Goal: Check status

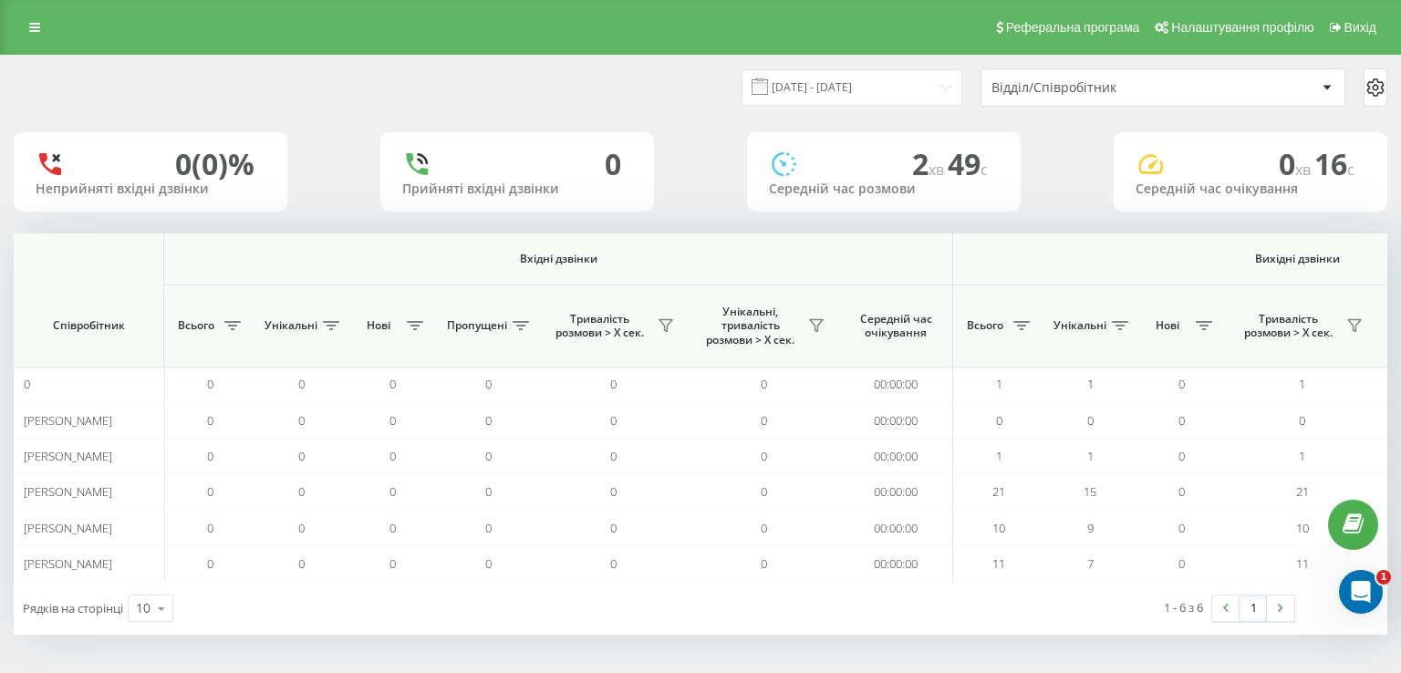
scroll to position [0, 1171]
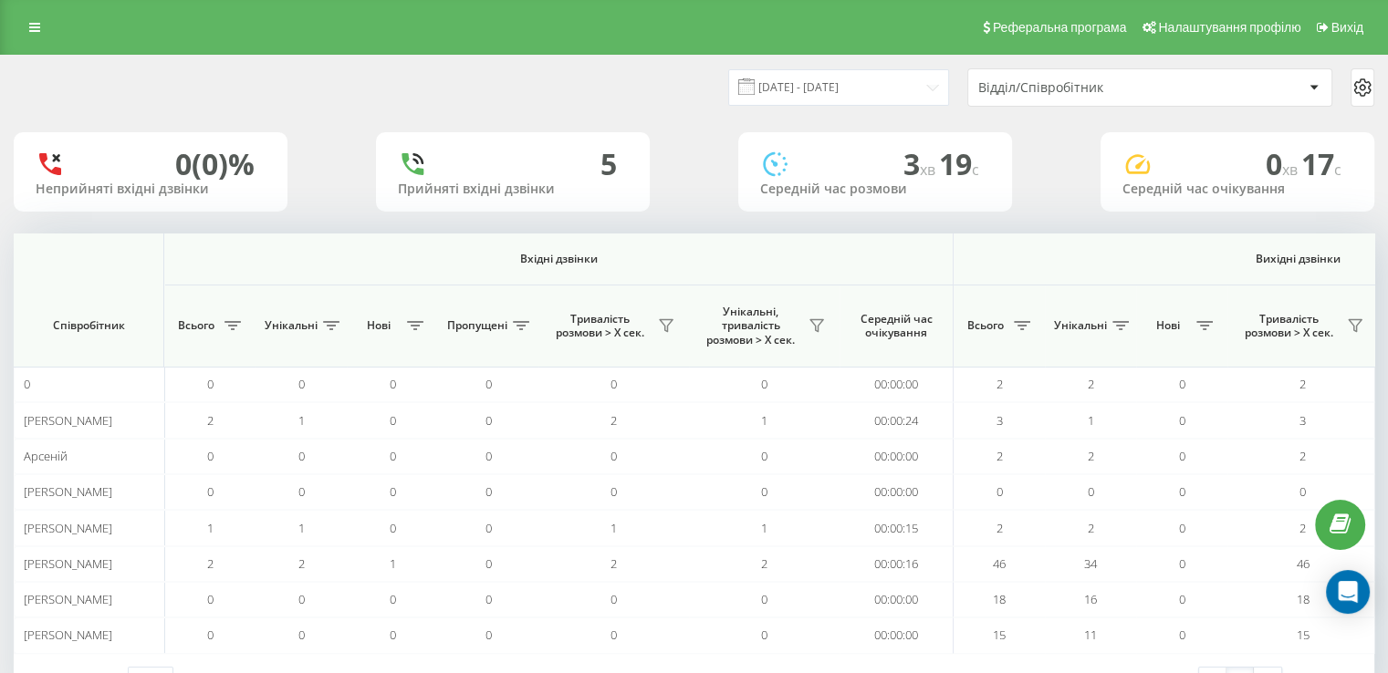
click at [823, 248] on div "Вхідні дзвінки Вихідні дзвінки Всі дзвінки Співробітник Всього Унікальні Нові П…" at bounding box center [694, 444] width 1360 height 420
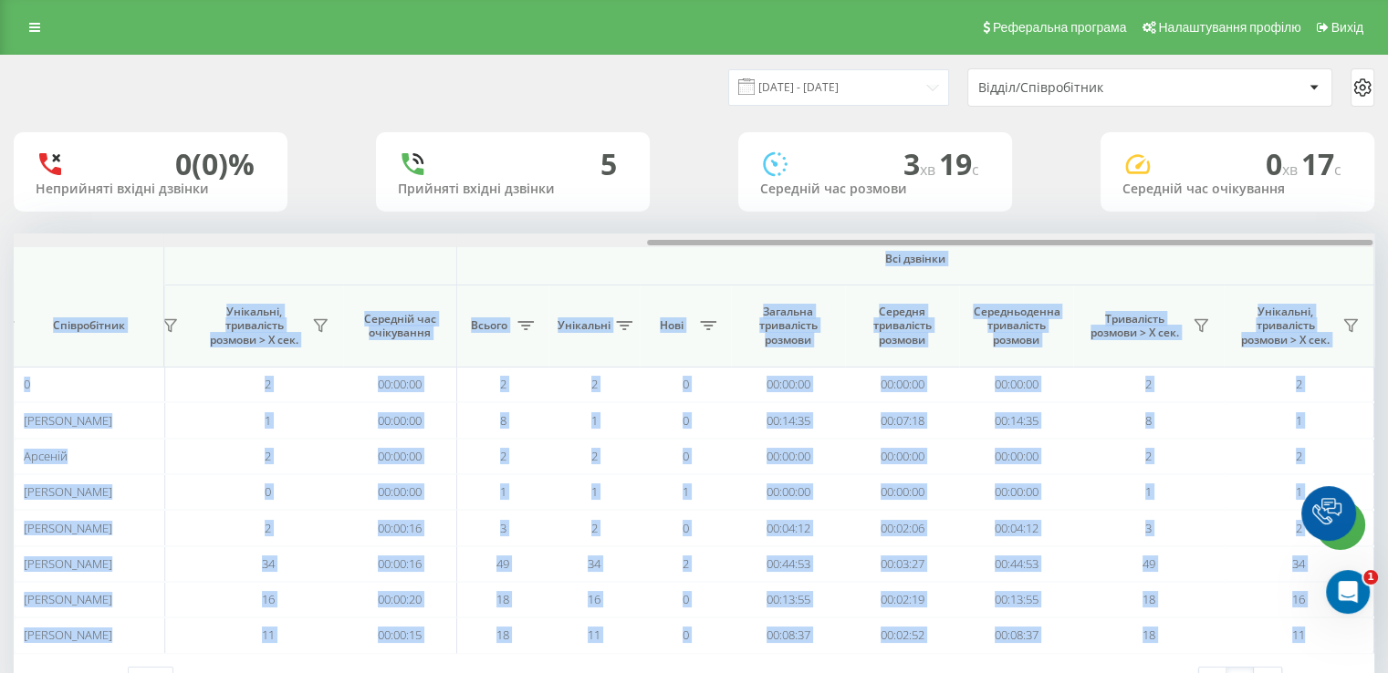
click at [843, 241] on div at bounding box center [1009, 242] width 725 height 5
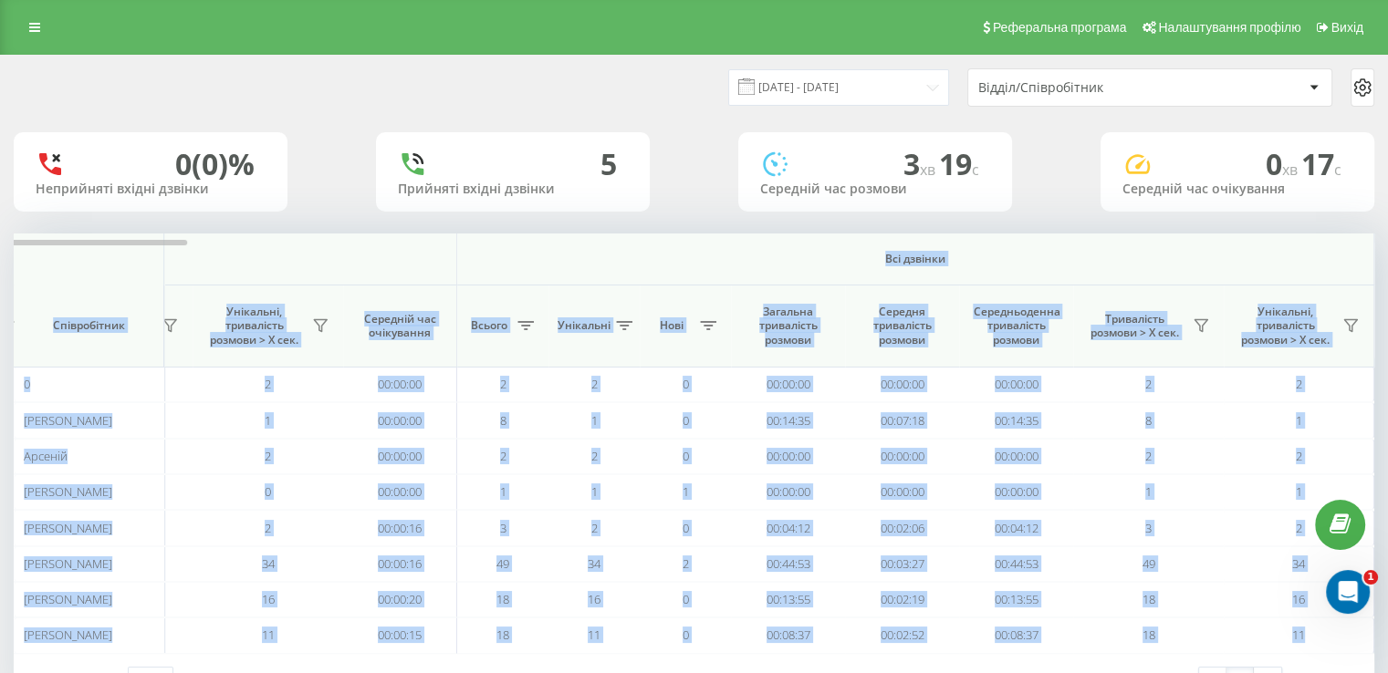
scroll to position [67, 0]
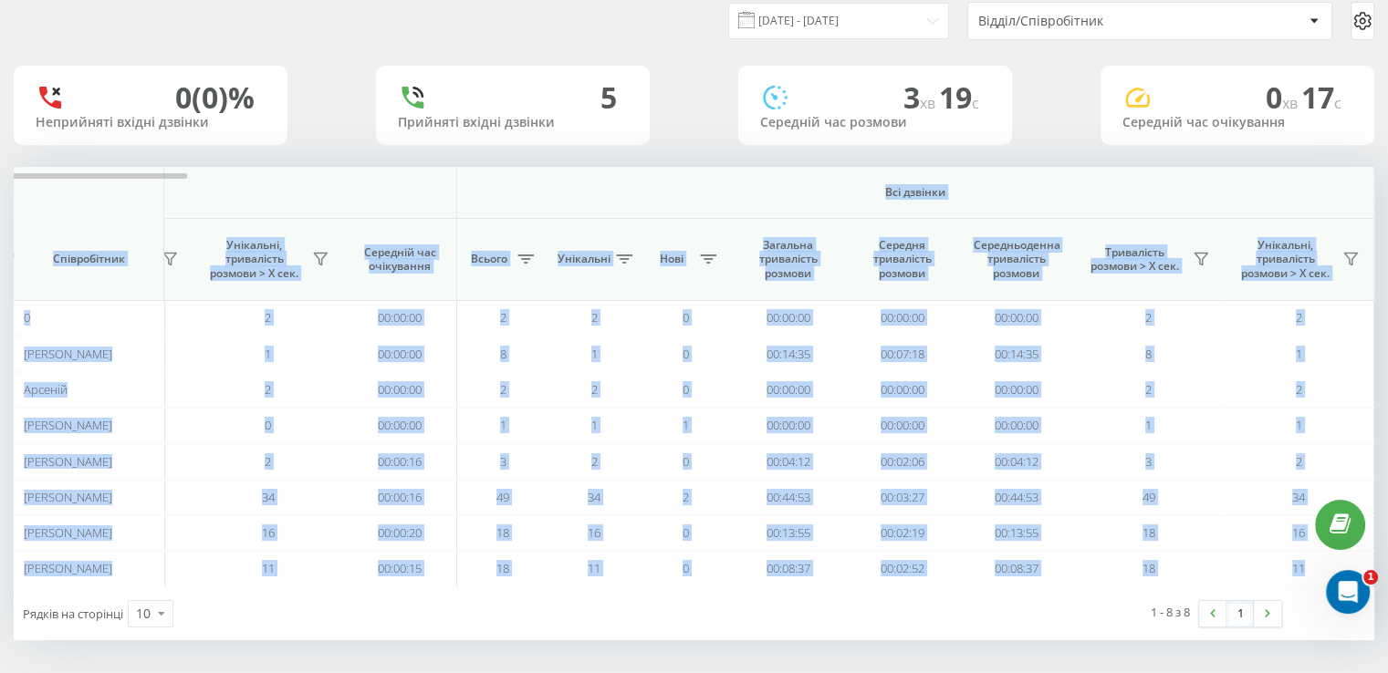
click at [1213, 177] on th "Всі дзвінки" at bounding box center [915, 193] width 917 height 52
click at [1030, 152] on div "22.08.2025 - 22.08.2025 Відділ/Співробітник 0 (0)% Неприйняті вхідні дзвінки 5 …" at bounding box center [694, 314] width 1360 height 651
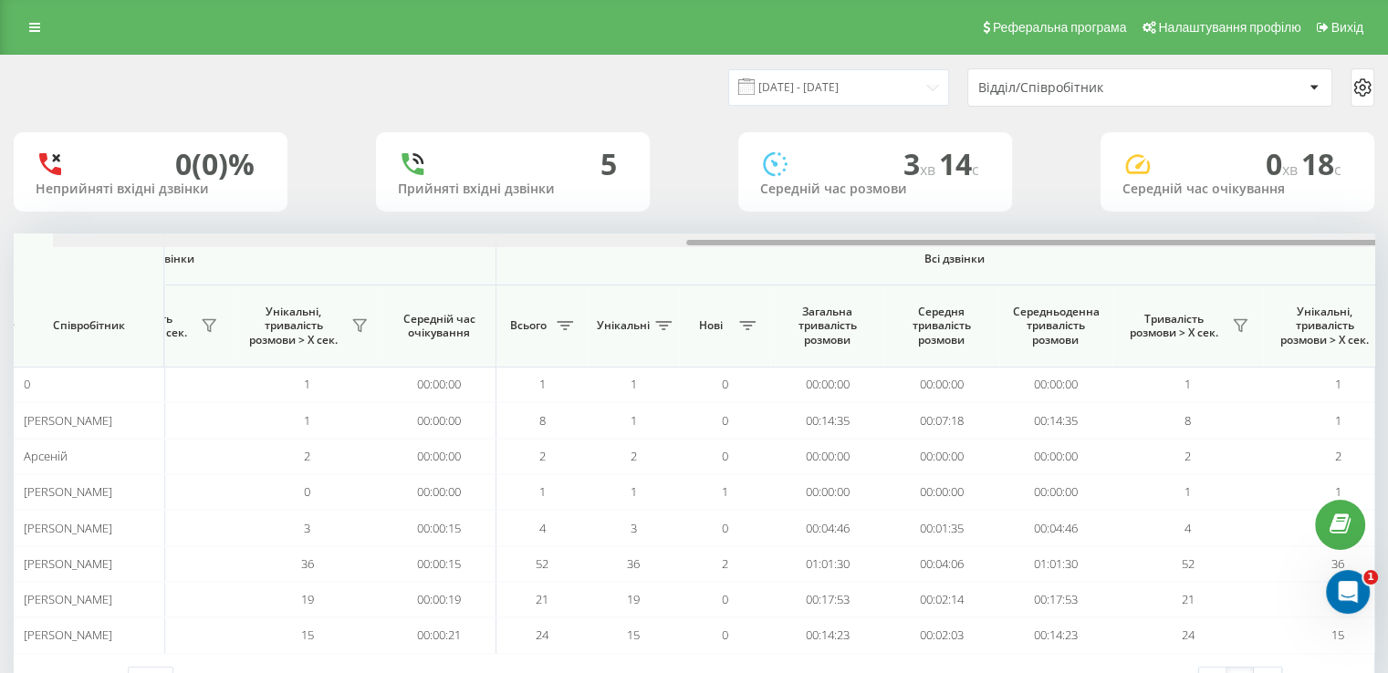
scroll to position [0, 1185]
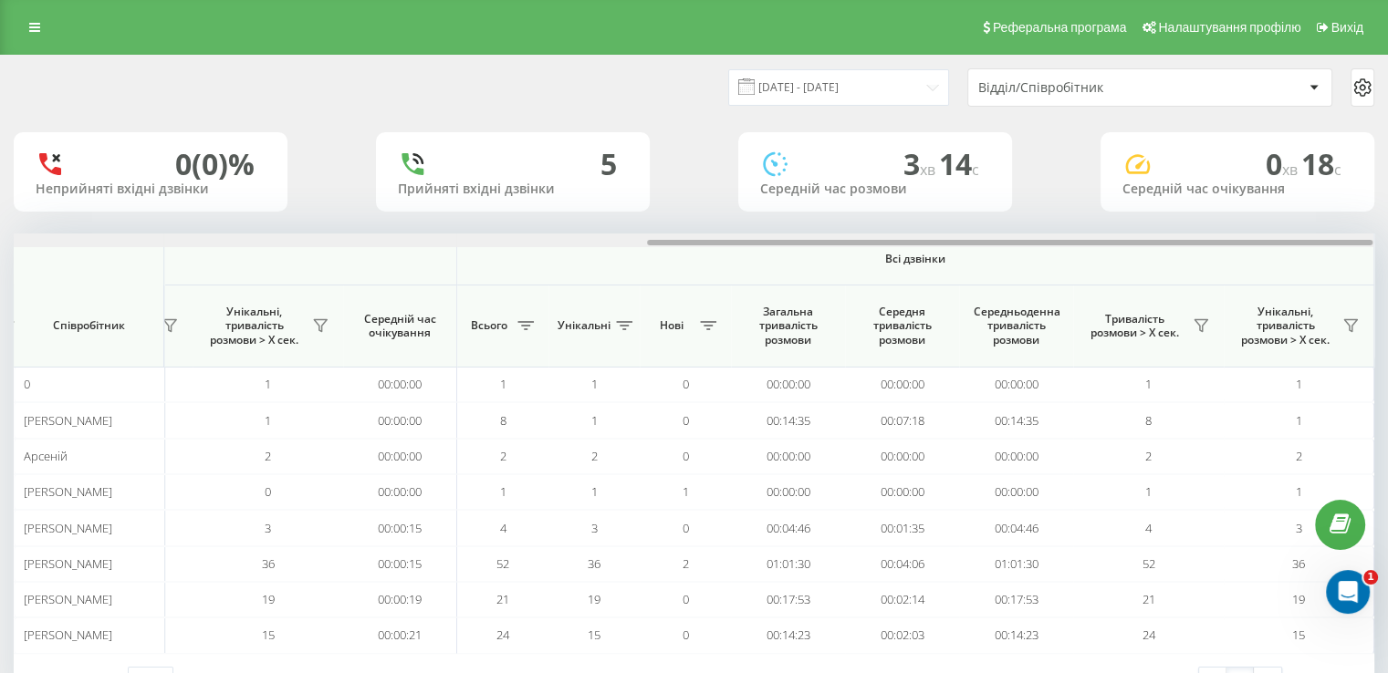
drag, startPoint x: 391, startPoint y: 263, endPoint x: 1134, endPoint y: 277, distance: 742.8
click at [1129, 279] on div "Вхідні дзвінки Вихідні дзвінки Всі дзвінки Співробітник Всього Унікальні Нові П…" at bounding box center [694, 444] width 1360 height 420
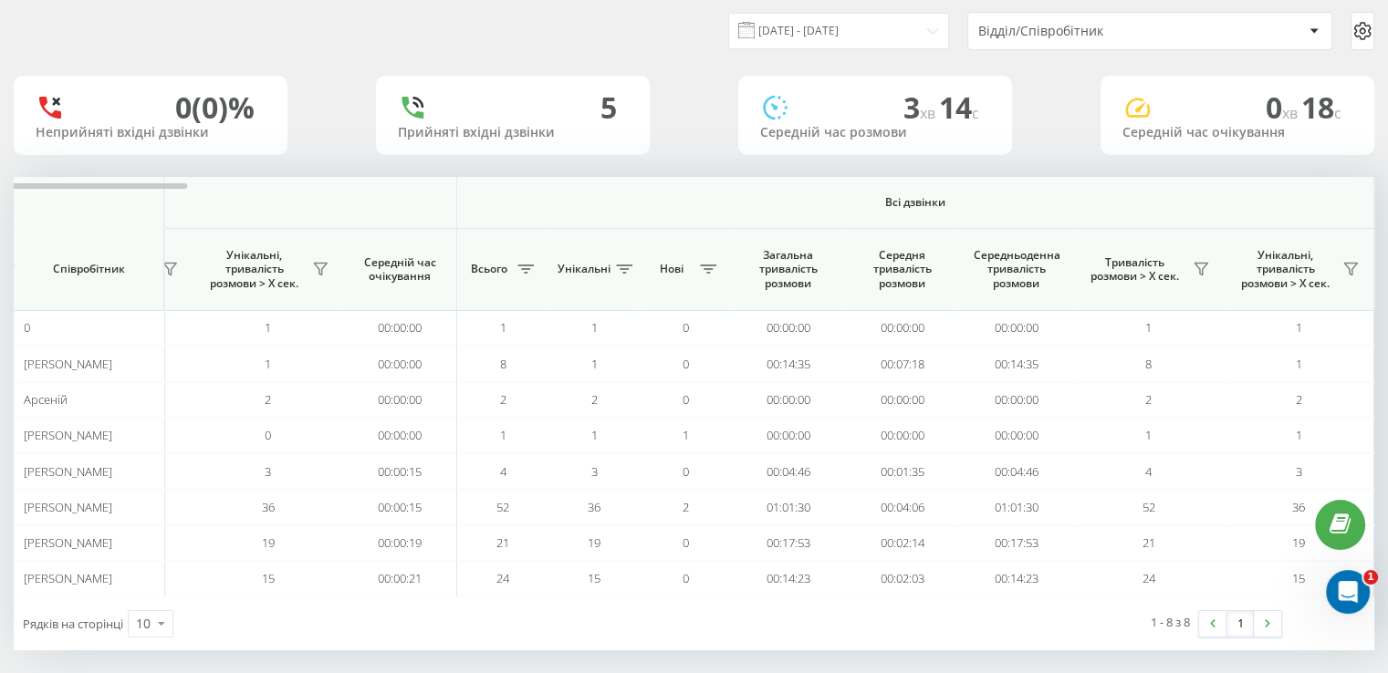
scroll to position [67, 0]
